Goal: Check status: Check status

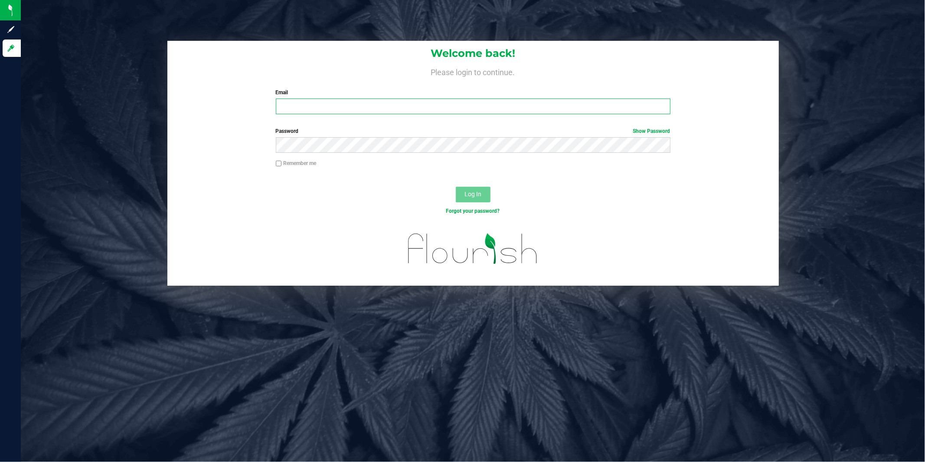
type input "[EMAIL_ADDRESS][DOMAIN_NAME]"
click at [483, 188] on button "Log In" at bounding box center [473, 195] width 35 height 16
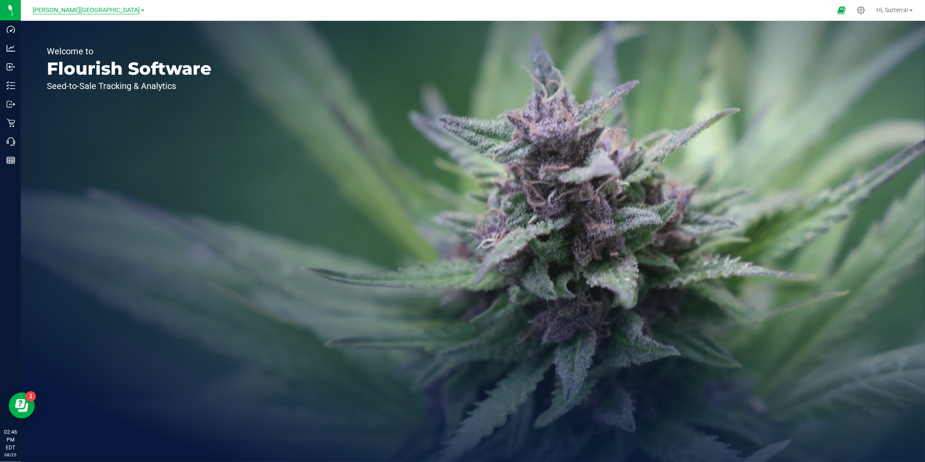
click at [108, 13] on span "[PERSON_NAME][GEOGRAPHIC_DATA]" at bounding box center [86, 11] width 107 height 8
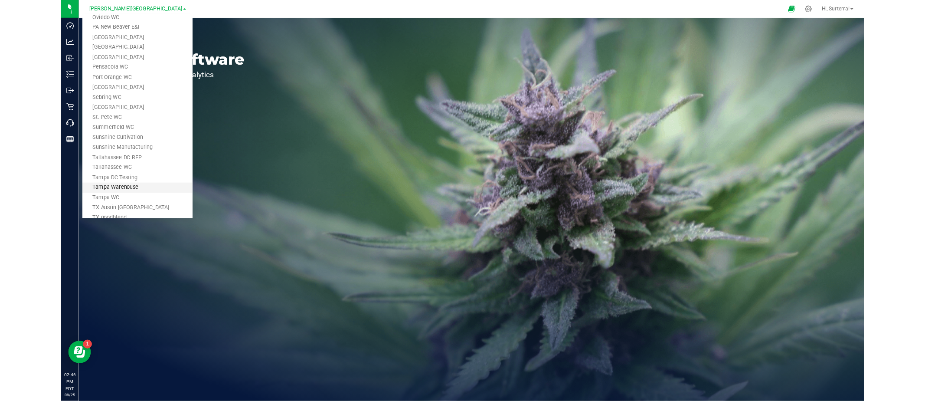
scroll to position [474, 0]
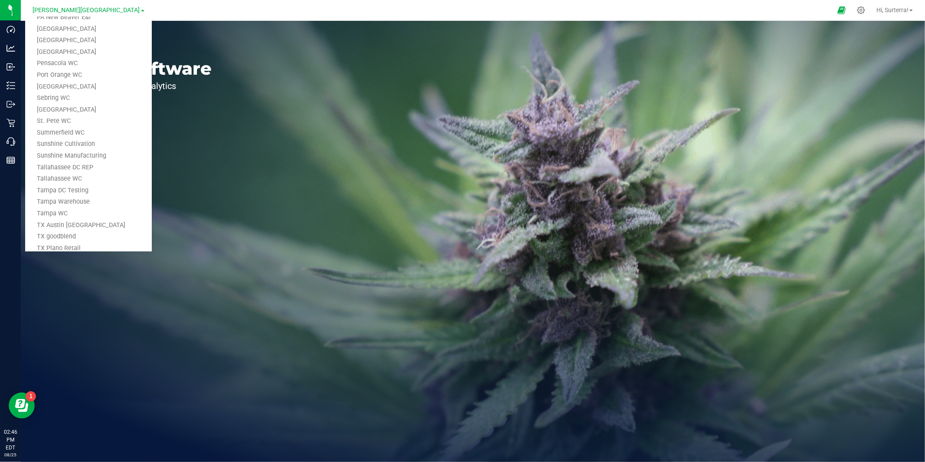
drag, startPoint x: 67, startPoint y: 200, endPoint x: 73, endPoint y: 198, distance: 5.8
click at [68, 200] on link "Tampa Warehouse" at bounding box center [88, 202] width 127 height 12
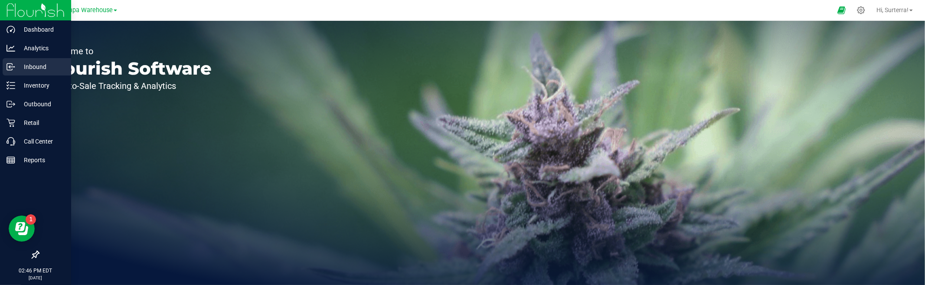
click at [17, 65] on p "Inbound" at bounding box center [41, 67] width 52 height 10
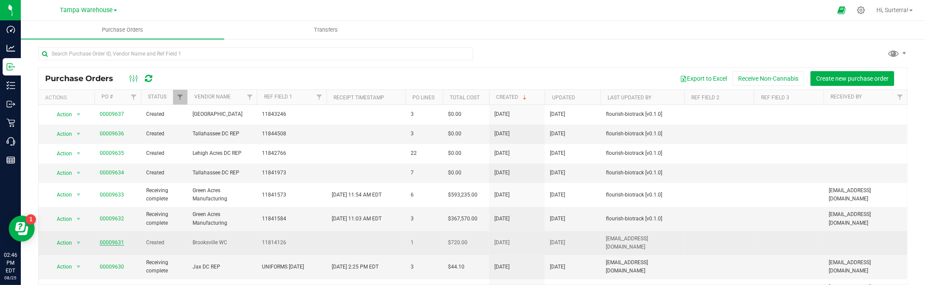
click at [102, 239] on link "00009631" at bounding box center [112, 242] width 24 height 6
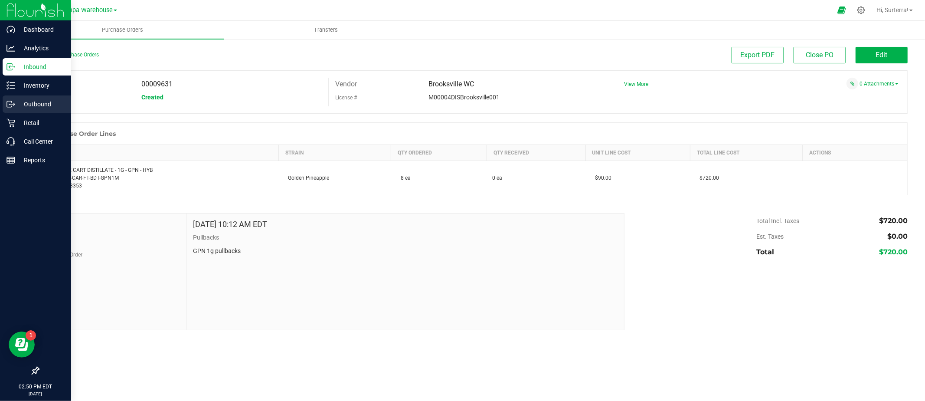
click at [26, 105] on p "Outbound" at bounding box center [41, 104] width 52 height 10
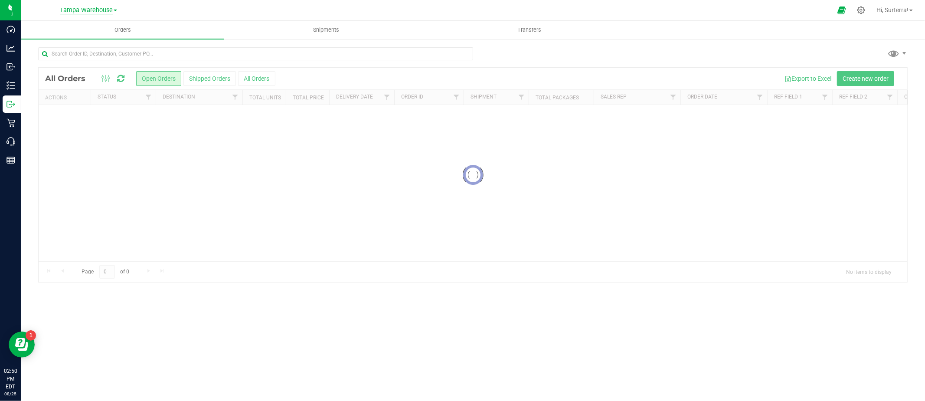
click at [104, 12] on span "Tampa Warehouse" at bounding box center [86, 11] width 53 height 8
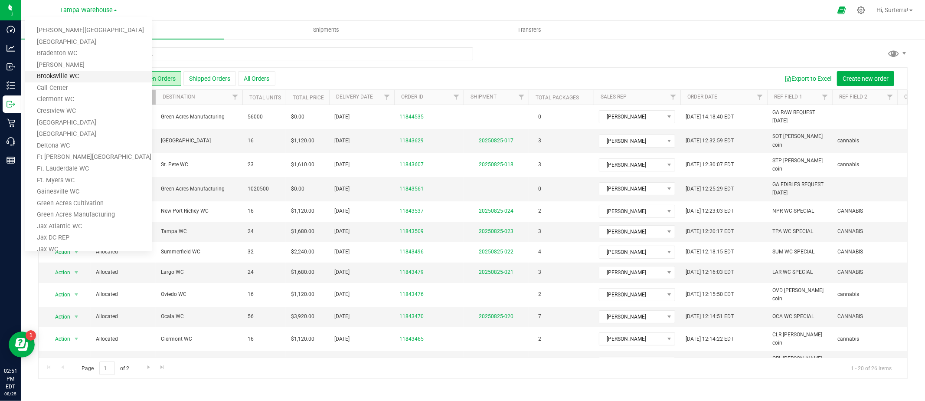
click at [53, 75] on link "Brooksville WC" at bounding box center [88, 77] width 127 height 12
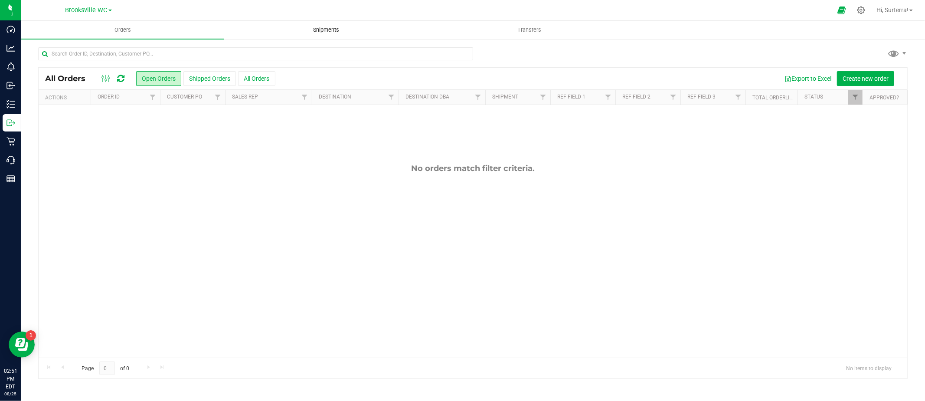
click at [309, 31] on span "Shipments" at bounding box center [326, 30] width 49 height 8
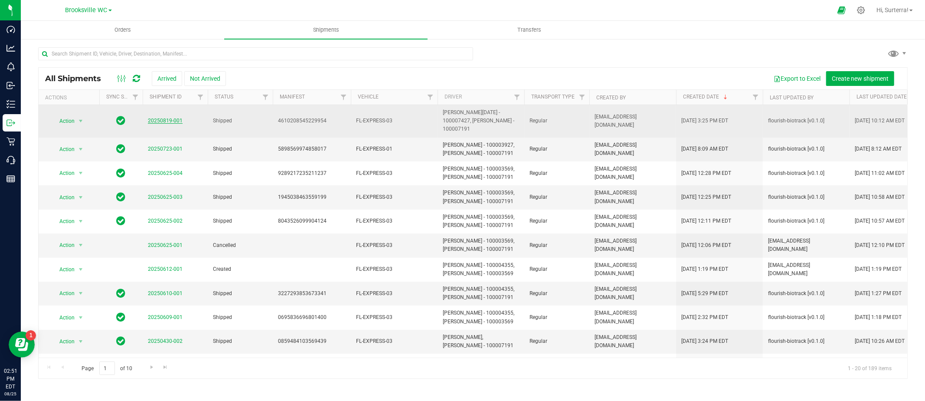
click at [151, 118] on link "20250819-001" at bounding box center [165, 121] width 35 height 6
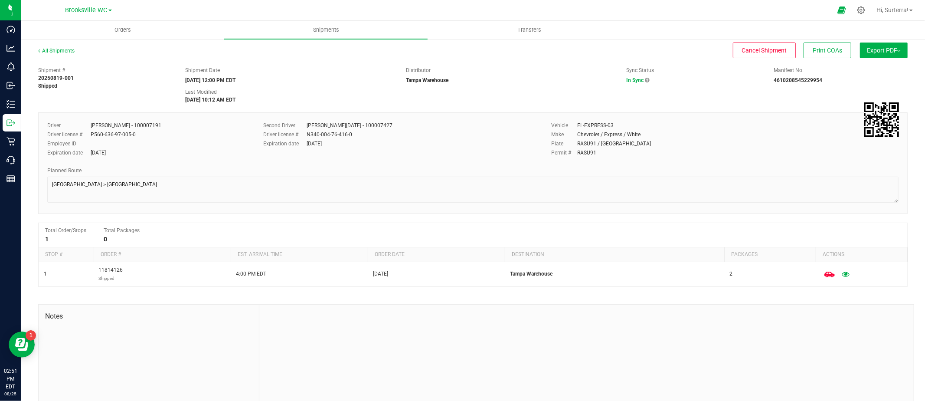
click at [643, 80] on span "In Sync" at bounding box center [635, 80] width 17 height 6
